Goal: Task Accomplishment & Management: Manage account settings

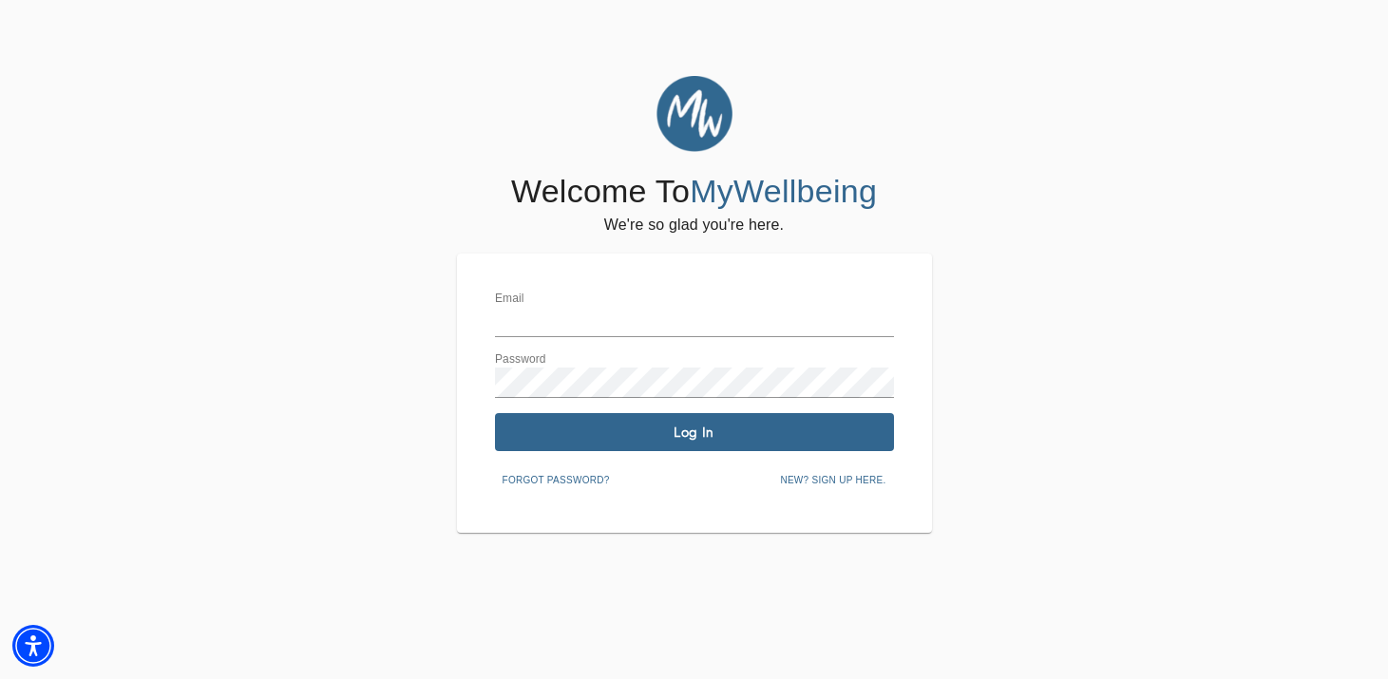
type input "contact@zekopsychotherapy.com"
click at [668, 431] on span "Log In" at bounding box center [695, 433] width 384 height 18
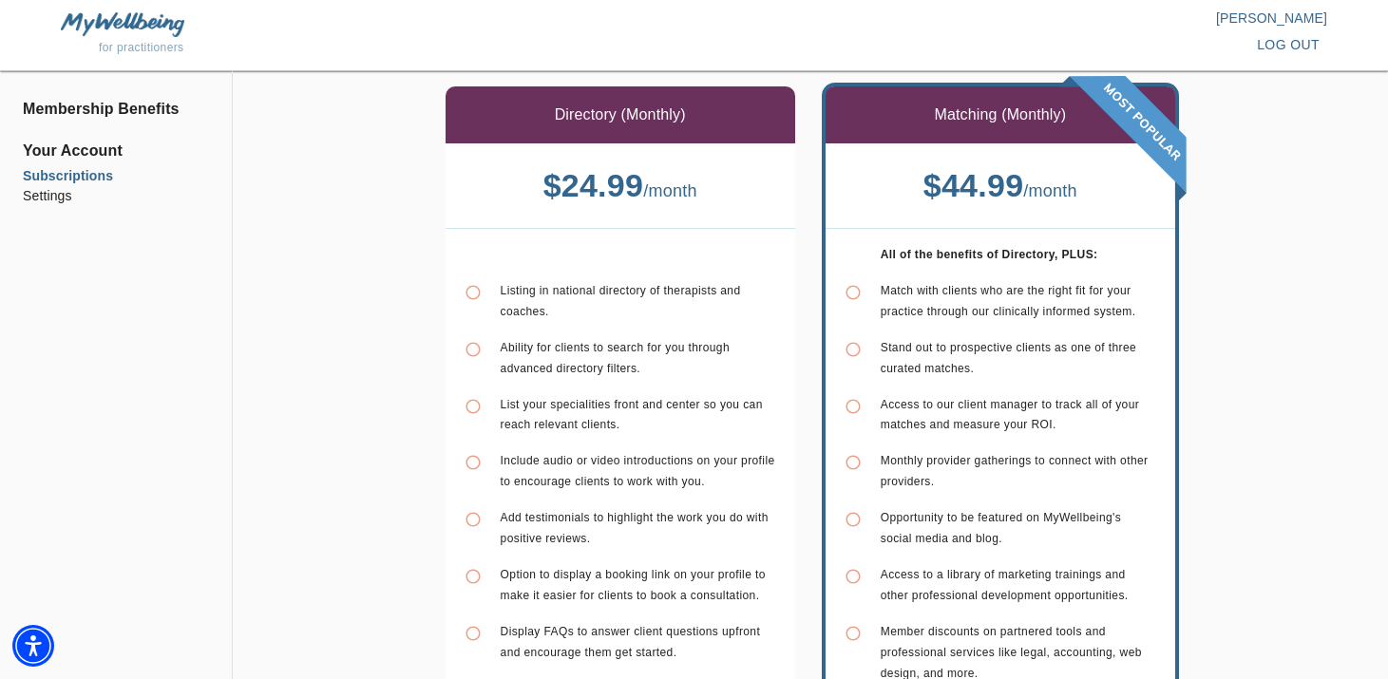
click at [143, 22] on img at bounding box center [123, 24] width 124 height 24
click at [96, 152] on span "Your Account" at bounding box center [116, 151] width 186 height 23
click at [79, 176] on li "Subscriptions" at bounding box center [116, 176] width 186 height 20
click at [83, 153] on span "Your Account" at bounding box center [116, 151] width 186 height 23
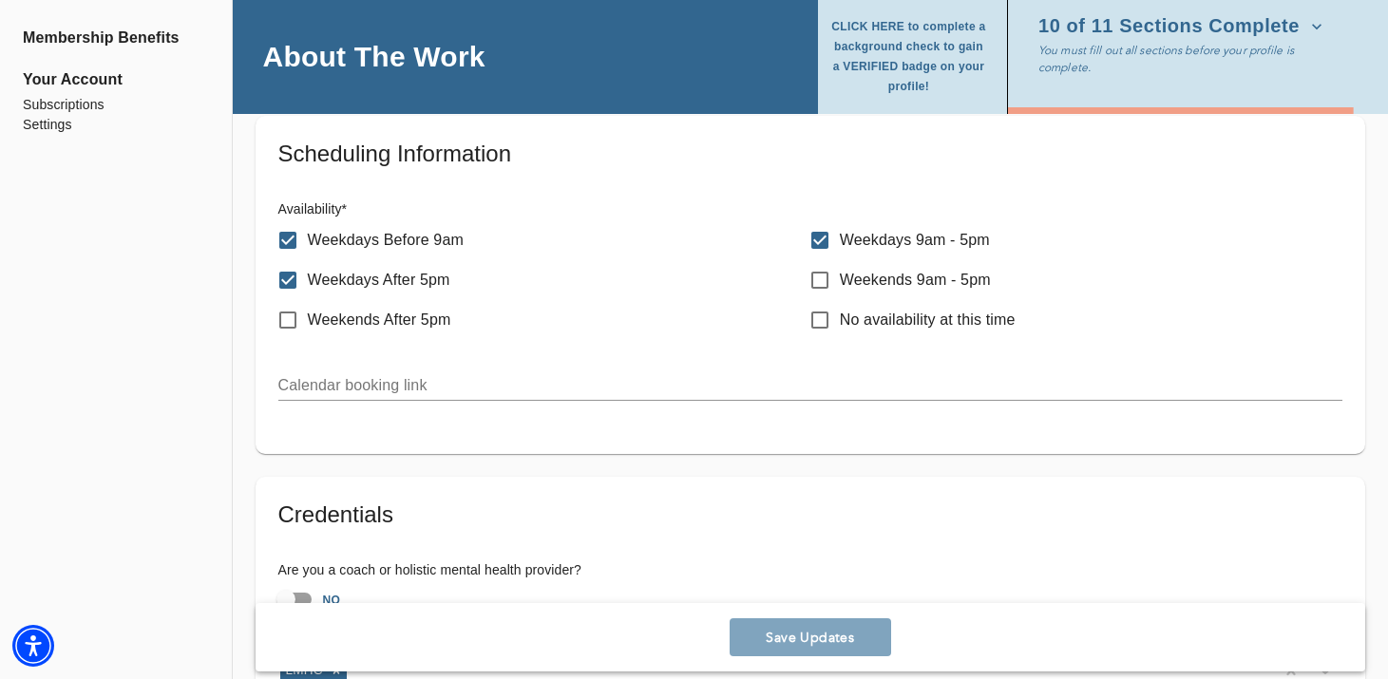
scroll to position [1099, 0]
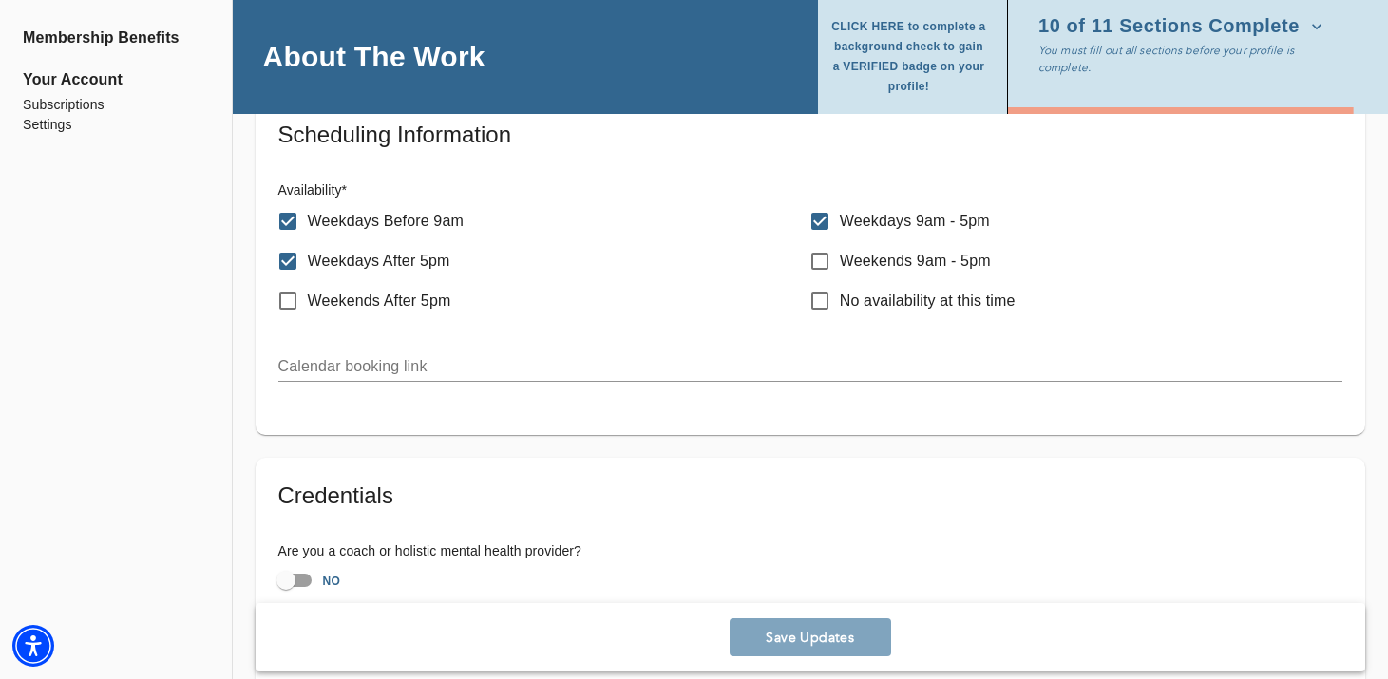
click at [291, 224] on input "Weekdays Before 9am" at bounding box center [288, 221] width 40 height 40
checkbox input "false"
click at [288, 262] on input "Weekdays After 5pm" at bounding box center [288, 261] width 40 height 40
checkbox input "false"
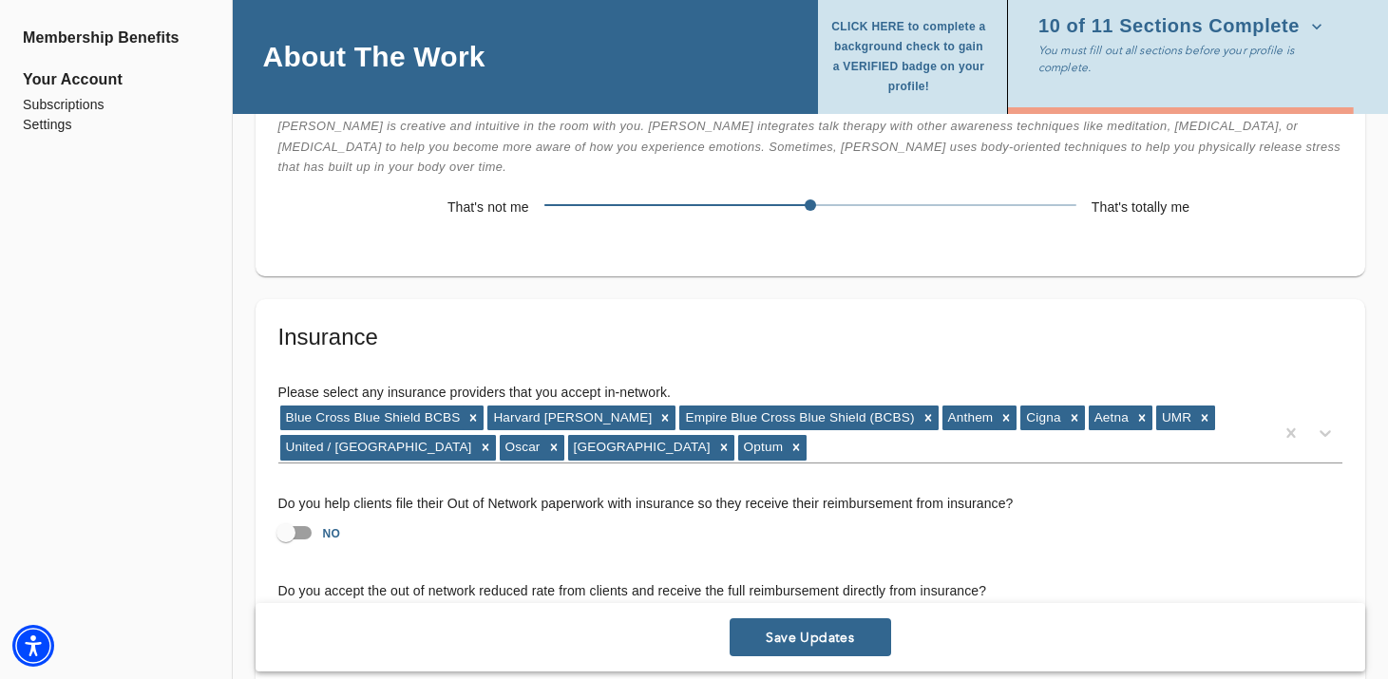
scroll to position [3779, 0]
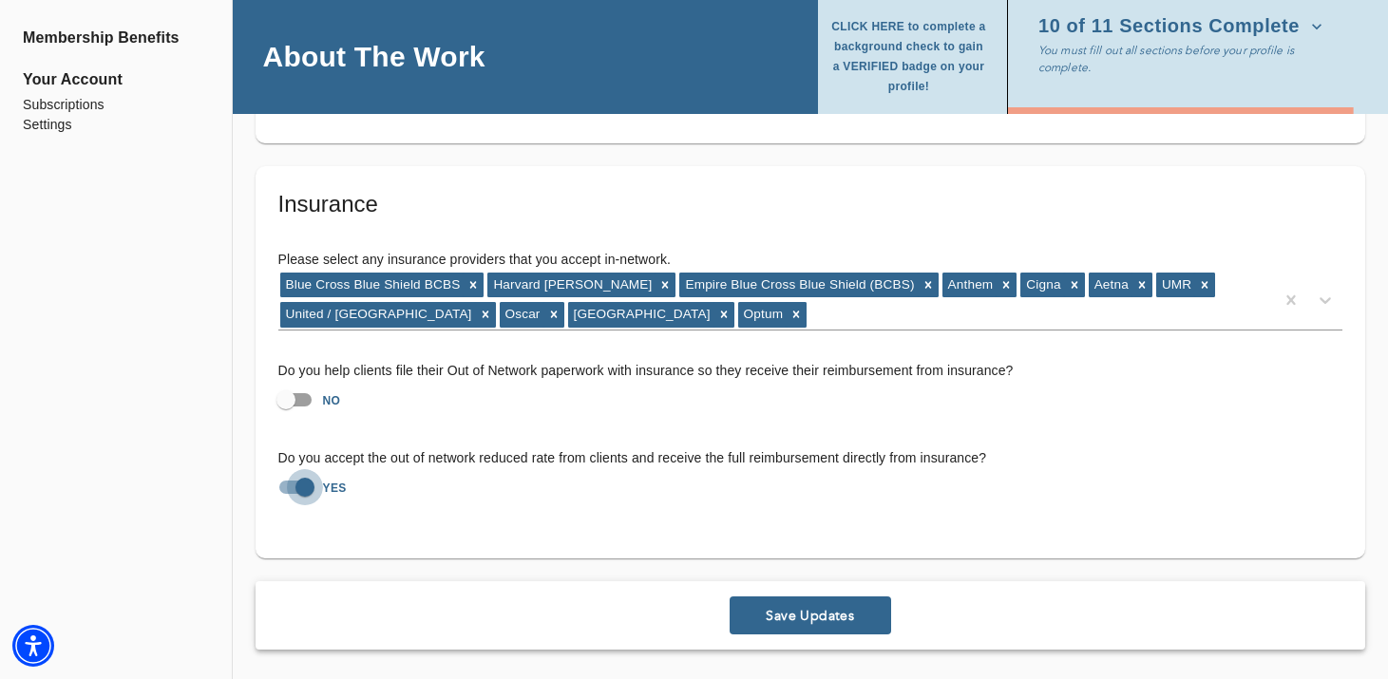
click at [292, 487] on input "YES" at bounding box center [305, 487] width 108 height 36
checkbox input "false"
click at [793, 608] on span "Save Updates" at bounding box center [810, 616] width 146 height 18
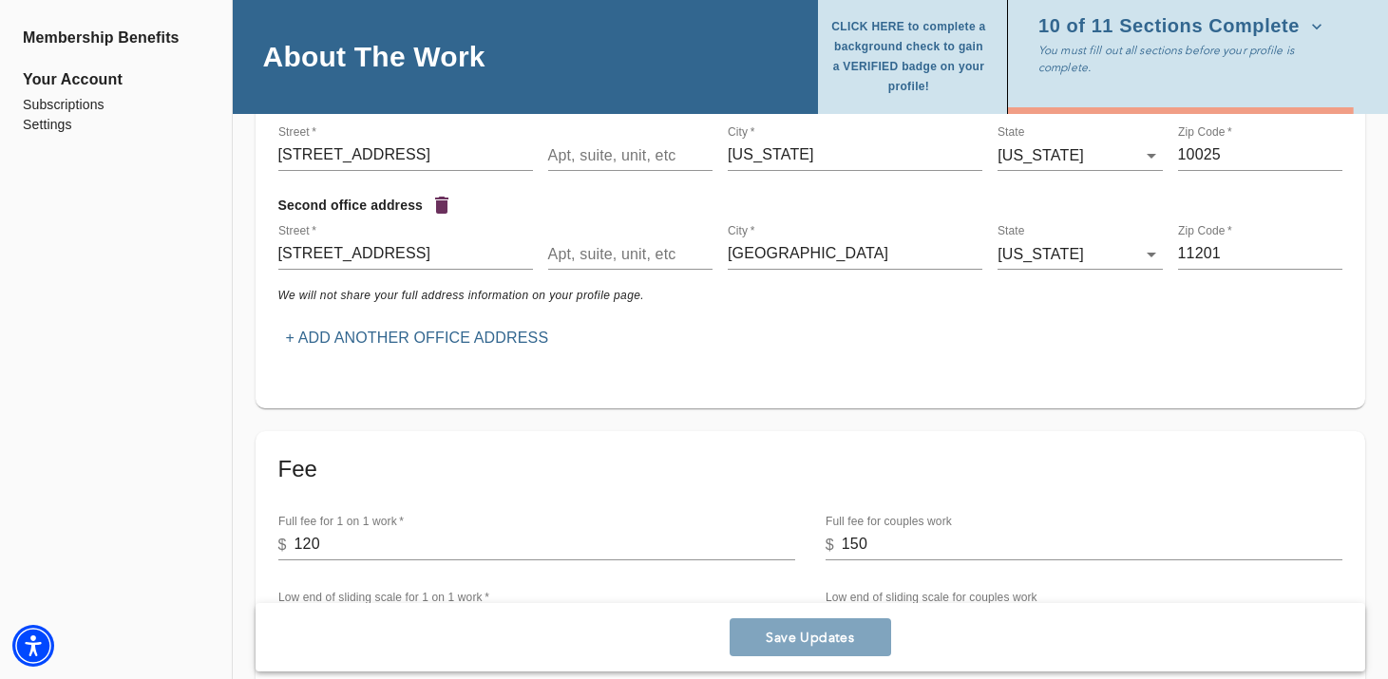
scroll to position [0, 0]
